Goal: Task Accomplishment & Management: Use online tool/utility

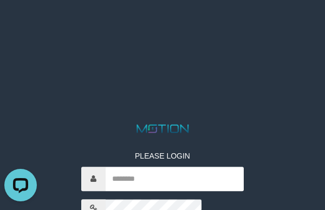
click at [81, 199] on div at bounding box center [162, 207] width 162 height 17
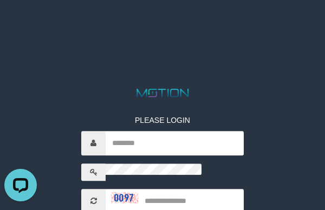
drag, startPoint x: 75, startPoint y: 59, endPoint x: 119, endPoint y: 39, distance: 47.7
click at [75, 99] on div "PLEASE LOGIN ***** code © [DATE]-[DATE] dwg" at bounding box center [162, 180] width 179 height 162
